Goal: Check status

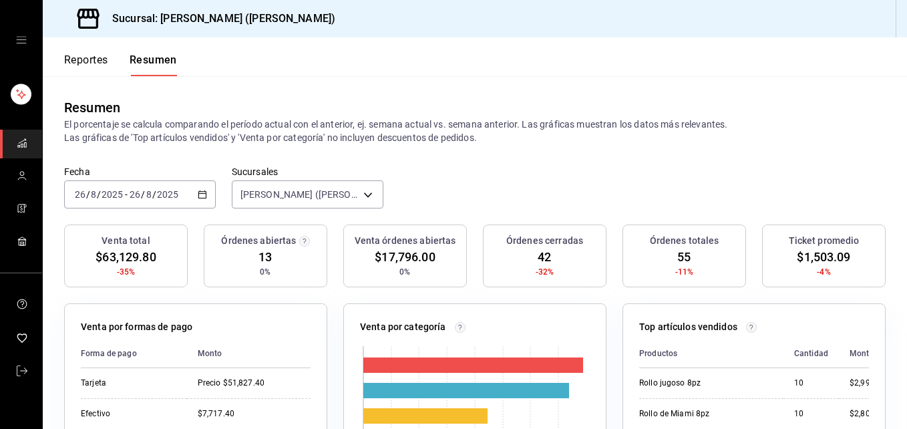
click at [125, 192] on span "-" at bounding box center [126, 194] width 3 height 11
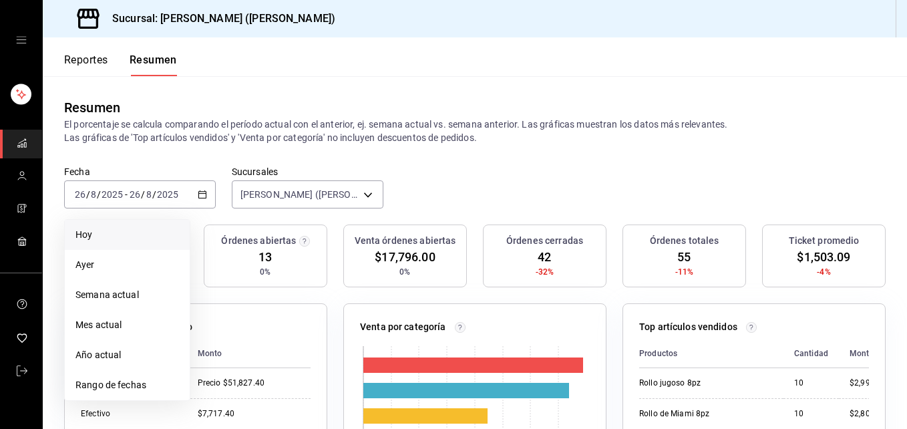
click at [135, 238] on span "Hoy" at bounding box center [126, 235] width 103 height 14
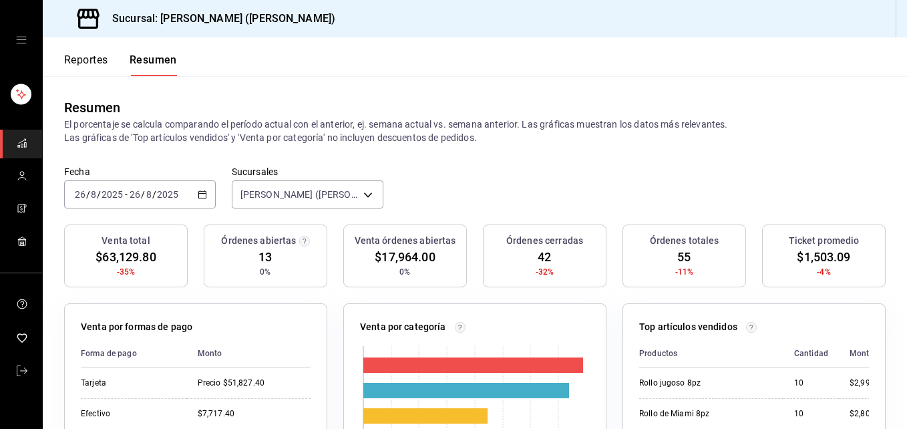
click at [140, 266] on span "$63,129.80" at bounding box center [125, 257] width 60 height 18
click at [135, 269] on div "Venta total $63,129.80 -35%" at bounding box center [125, 255] width 123 height 63
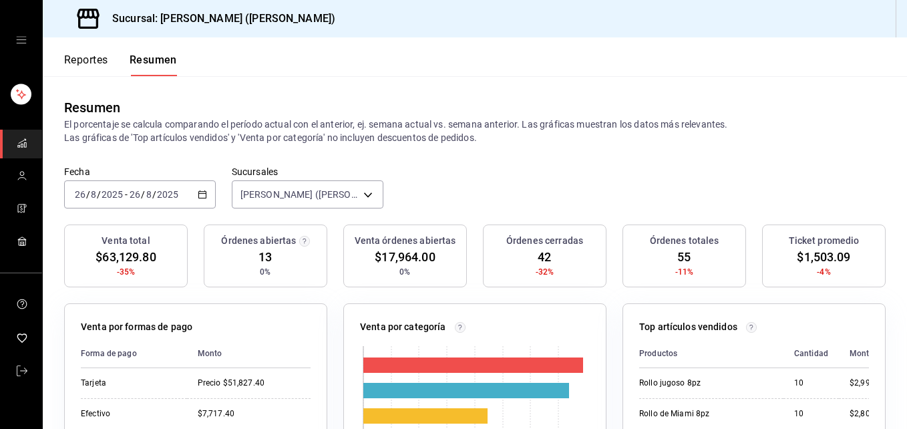
click at [135, 269] on div "Venta total $63,129.80 -35%" at bounding box center [125, 255] width 123 height 63
click at [133, 270] on span "-35%" at bounding box center [126, 272] width 19 height 12
click at [129, 277] on span "-35%" at bounding box center [126, 272] width 19 height 12
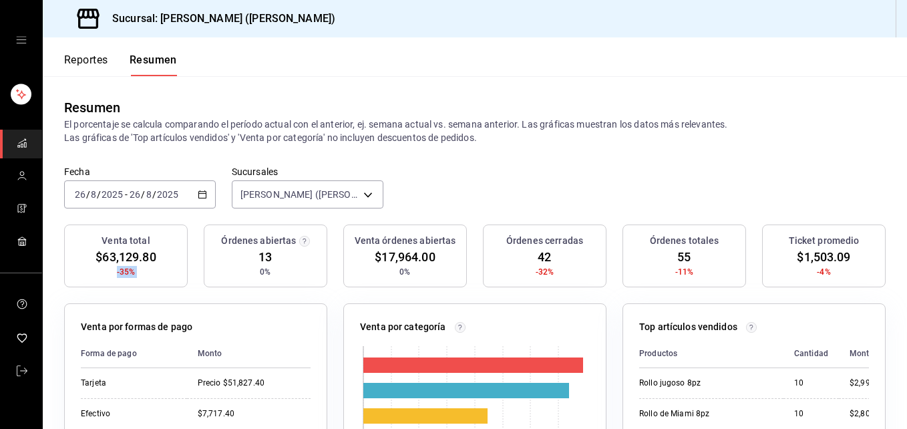
click at [129, 277] on span "-35%" at bounding box center [126, 272] width 19 height 12
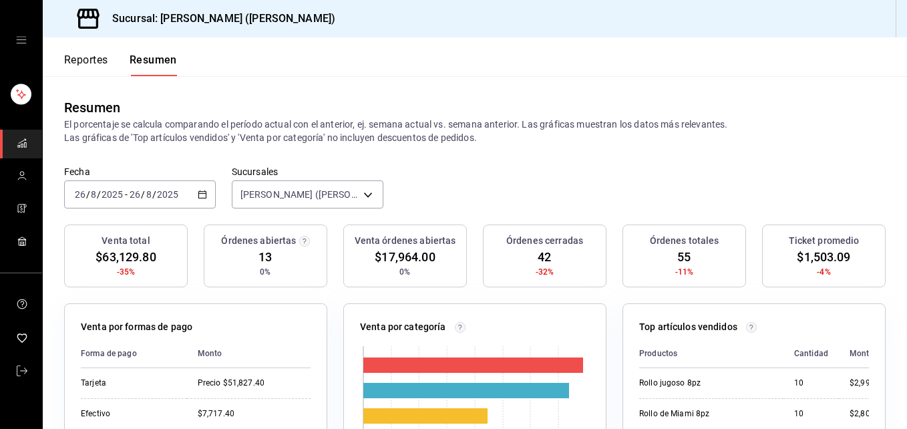
click at [126, 261] on span "$63,129.80" at bounding box center [125, 257] width 60 height 18
click at [126, 260] on span "$63,129.80" at bounding box center [125, 257] width 60 height 18
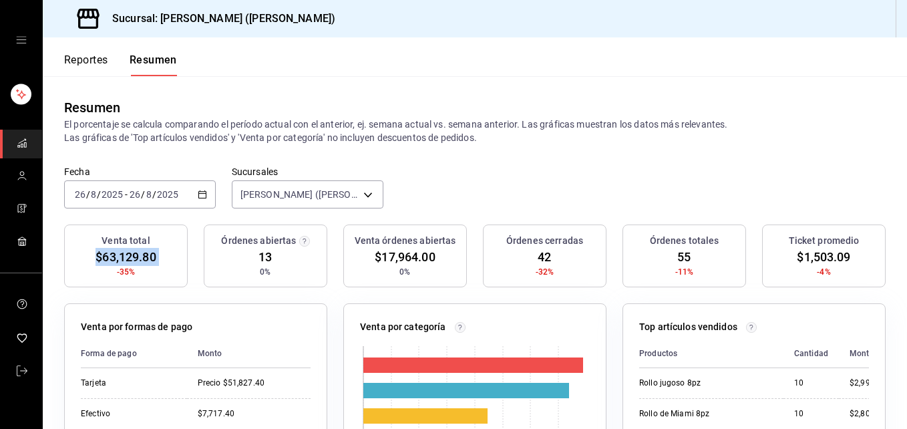
click at [126, 260] on span "$63,129.80" at bounding box center [125, 257] width 60 height 18
click at [402, 228] on div "Venta órdenes abiertas $17,964.00 0%" at bounding box center [404, 255] width 123 height 63
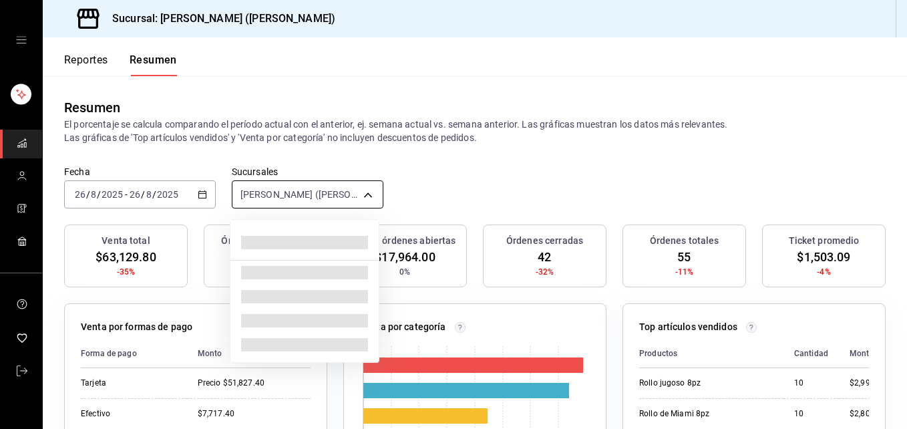
click at [362, 192] on body "Sucursal: [PERSON_NAME] ([PERSON_NAME]) Reportes Resumen Resumen El porcentaje …" at bounding box center [453, 214] width 907 height 429
click at [71, 154] on div at bounding box center [453, 214] width 907 height 429
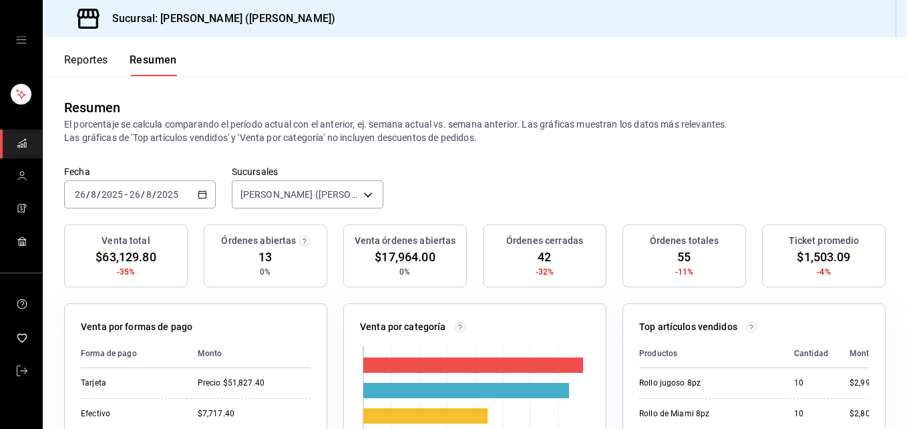
click at [152, 195] on span "/" at bounding box center [154, 194] width 4 height 11
drag, startPoint x: 215, startPoint y: 186, endPoint x: 196, endPoint y: 190, distance: 19.1
click at [212, 186] on div "Fecha [DATE] [DATE] - [DATE] [DATE] Sucursales [PERSON_NAME] ([PERSON_NAME]) [o…" at bounding box center [475, 195] width 864 height 59
click at [198, 190] on icon "button" at bounding box center [202, 194] width 9 height 9
click at [179, 161] on div "Resumen El porcentaje se calcula comparando el período actual con el anterior, …" at bounding box center [475, 120] width 864 height 89
